Goal: Information Seeking & Learning: Learn about a topic

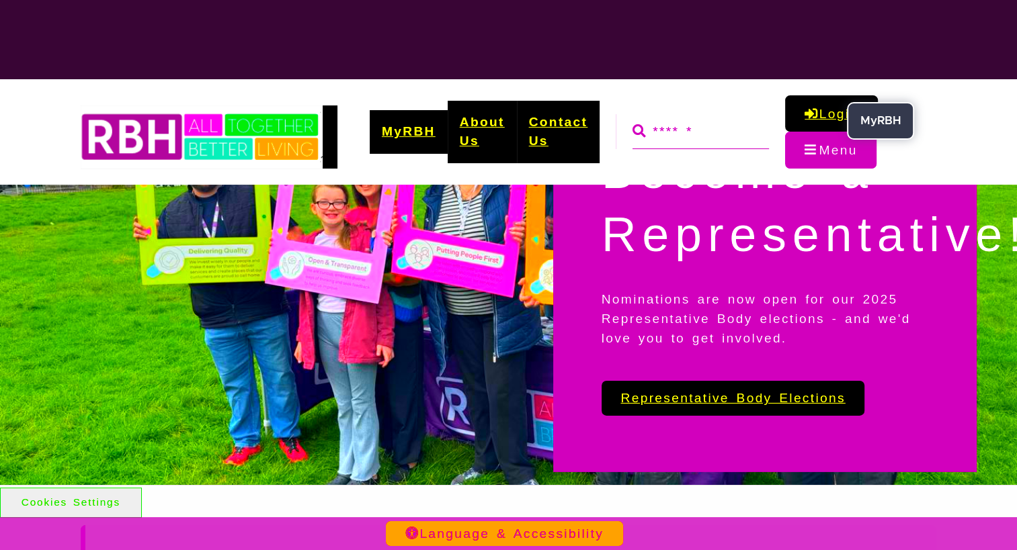
click at [842, 112] on link "Login" at bounding box center [831, 113] width 92 height 36
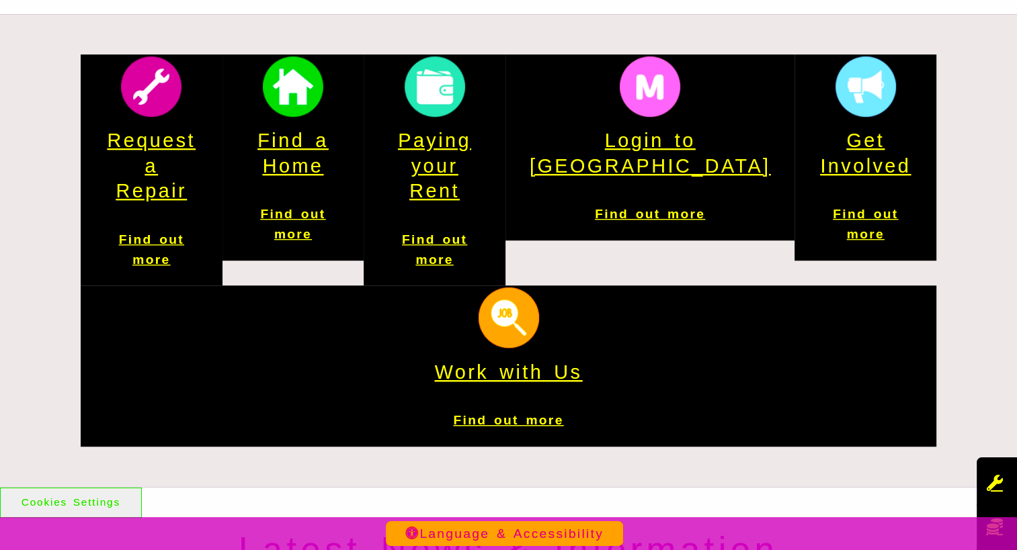
scroll to position [813, 0]
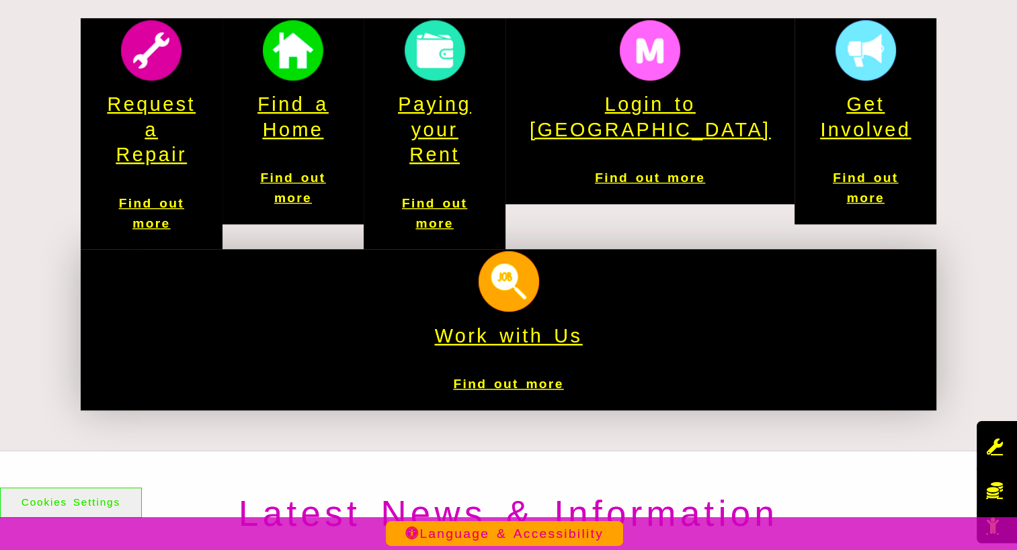
click at [860, 324] on h4 "Work with Us" at bounding box center [508, 336] width 807 height 25
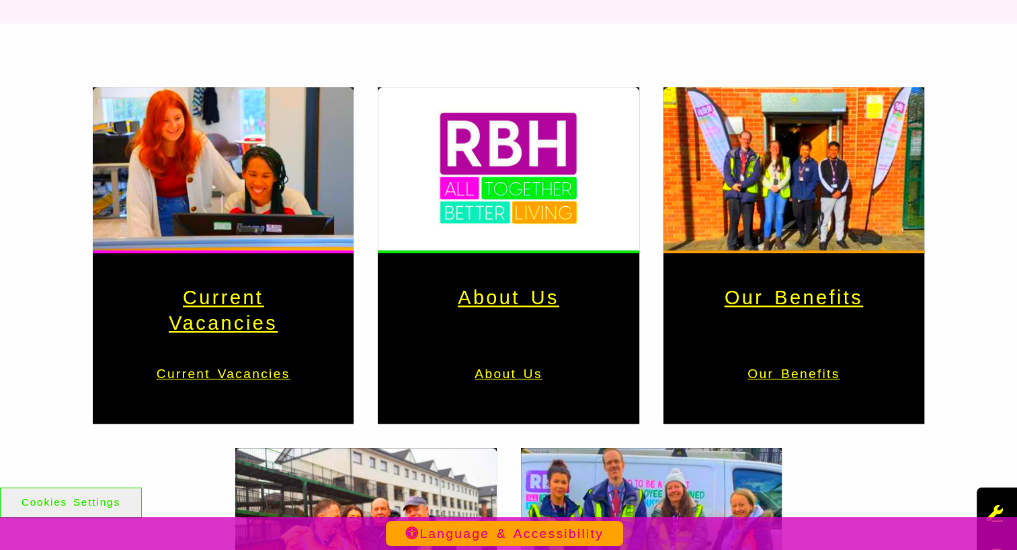
scroll to position [350, 0]
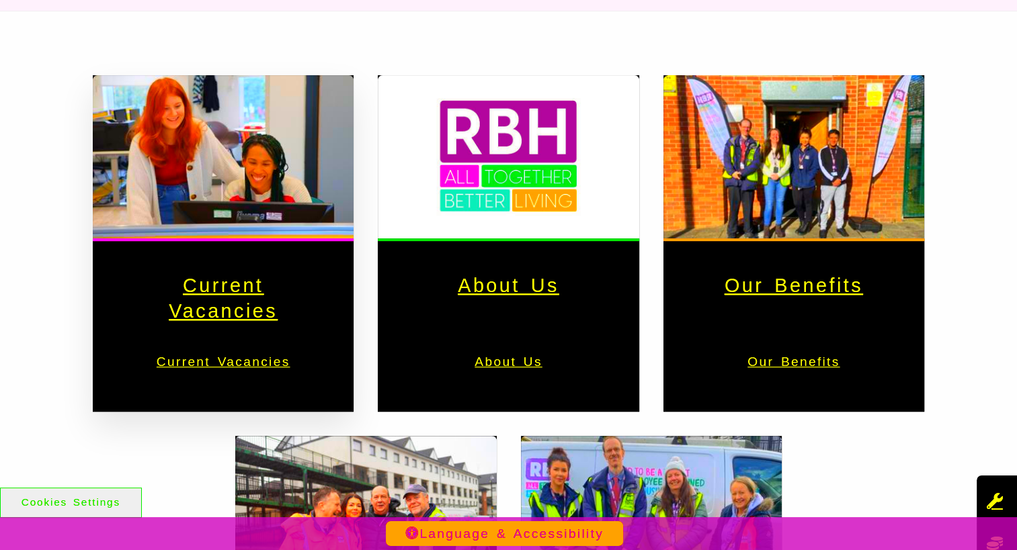
click at [224, 308] on h3 "Current Vacancies" at bounding box center [223, 299] width 196 height 50
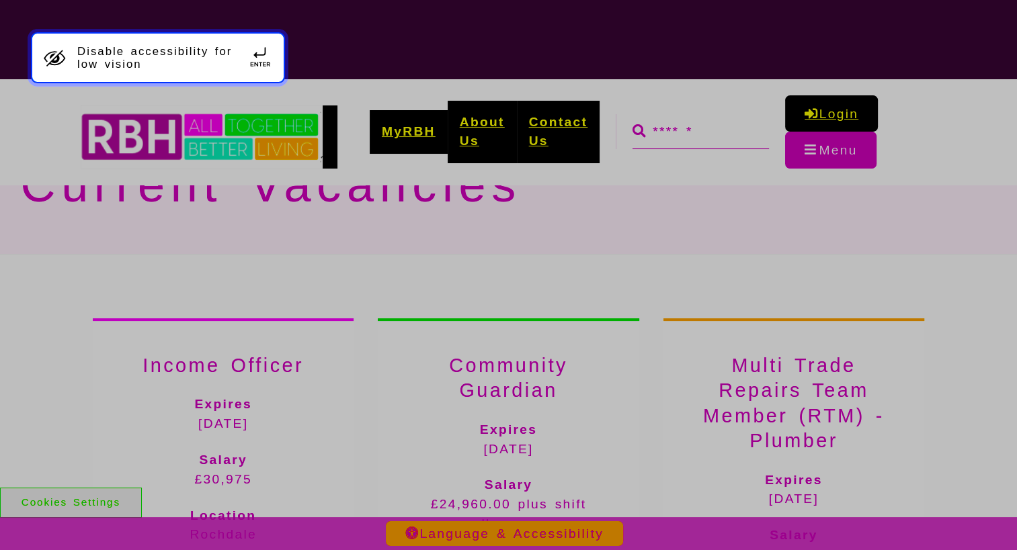
click at [44, 52] on icon "Quick Accessibility Options" at bounding box center [55, 57] width 23 height 21
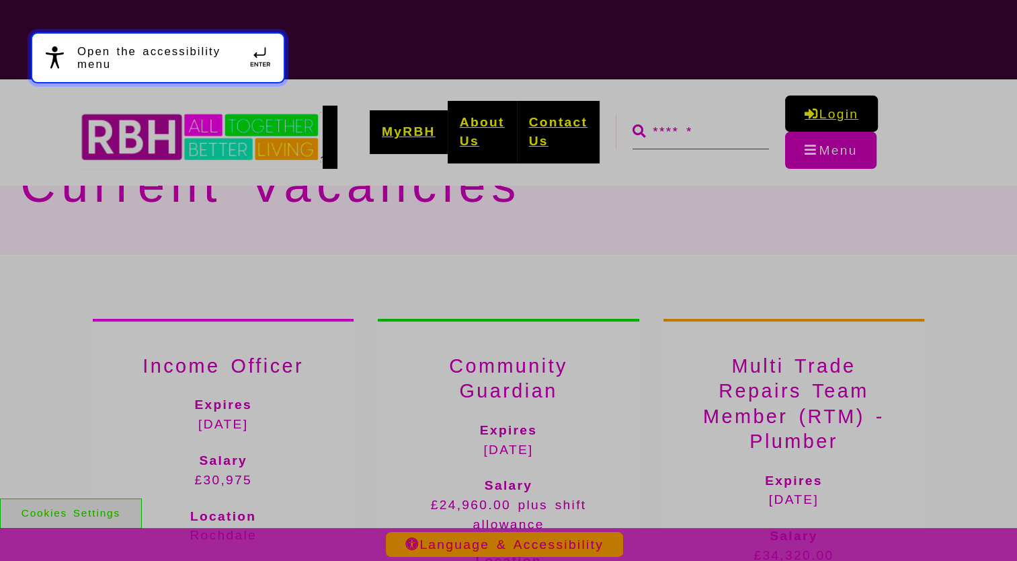
click at [87, 63] on button "Open the accessibility menu" at bounding box center [158, 57] width 254 height 51
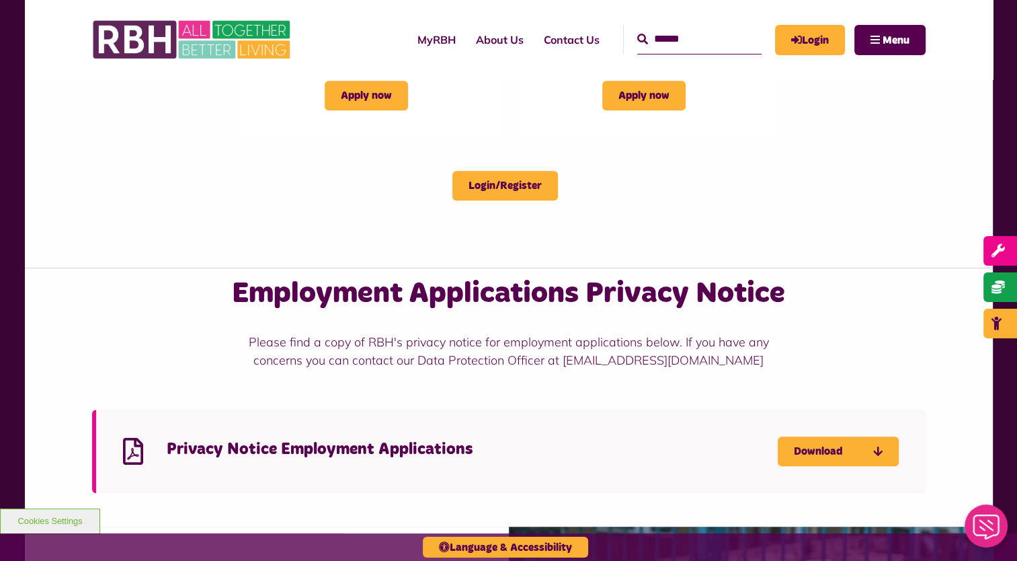
scroll to position [922, 0]
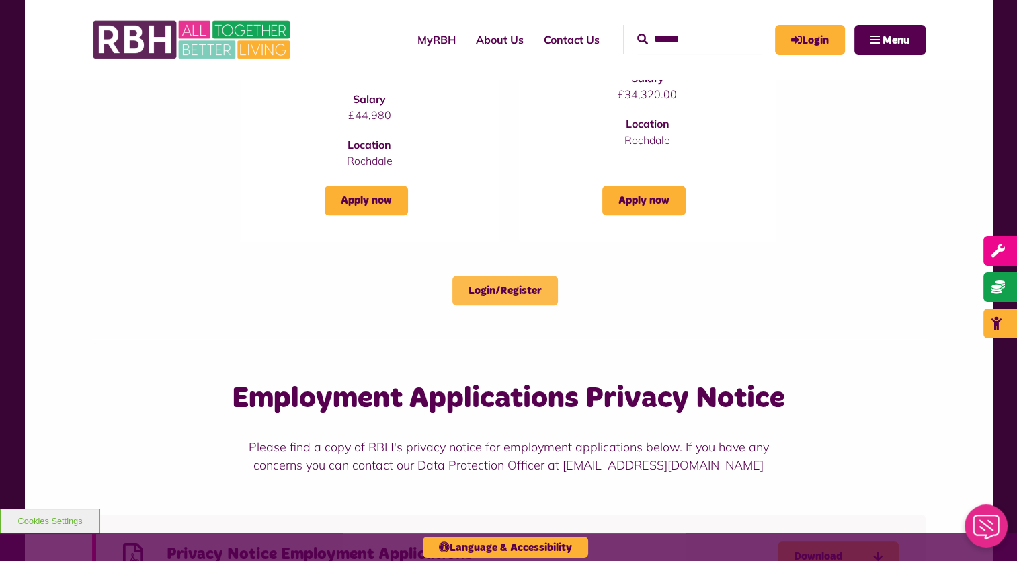
click at [524, 284] on link "Login/Register" at bounding box center [505, 291] width 106 height 30
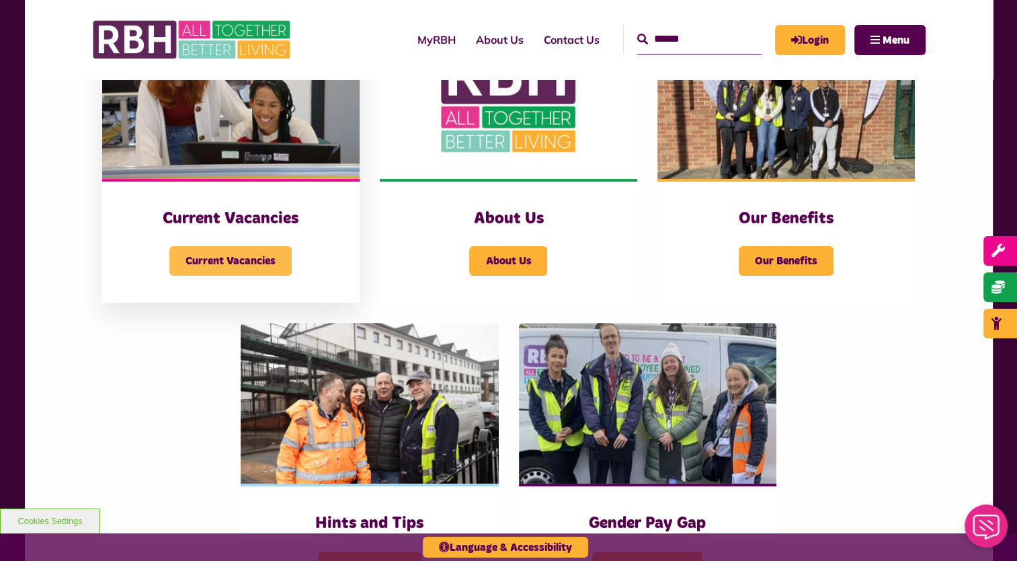
click at [216, 261] on span "Current Vacancies" at bounding box center [230, 261] width 122 height 30
